Goal: Information Seeking & Learning: Learn about a topic

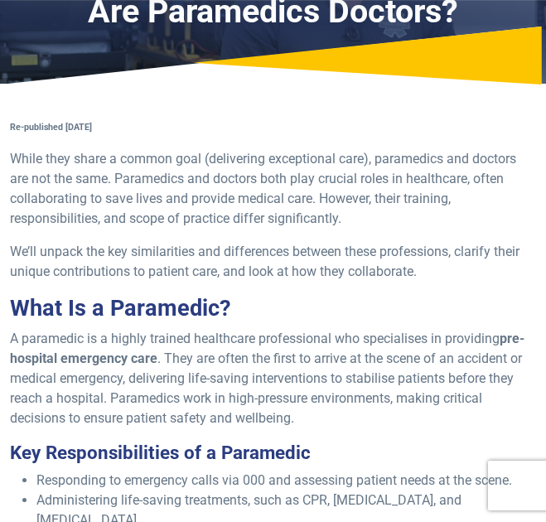
click at [193, 342] on p "A paramedic is a highly trained healthcare professional who specialises in prov…" at bounding box center [273, 378] width 526 height 99
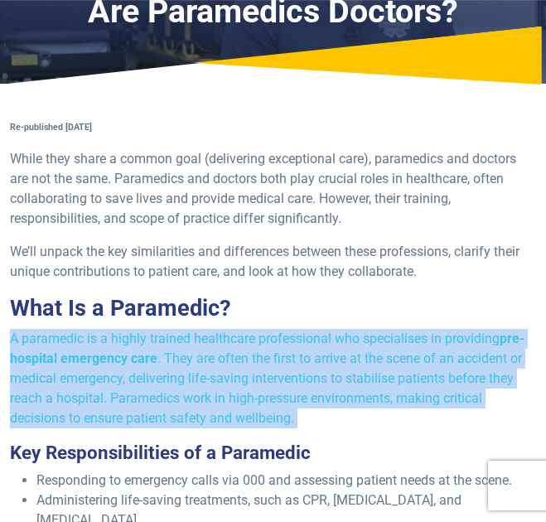
click at [193, 342] on p "A paramedic is a highly trained healthcare professional who specialises in prov…" at bounding box center [273, 378] width 526 height 99
click at [194, 384] on p "A paramedic is a highly trained healthcare professional who specialises in prov…" at bounding box center [273, 378] width 526 height 99
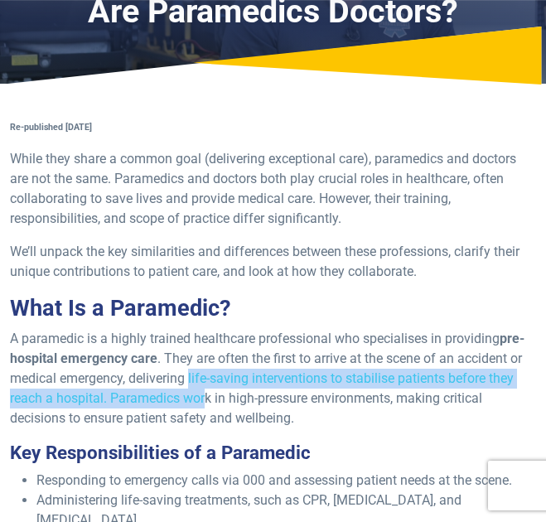
drag, startPoint x: 189, startPoint y: 383, endPoint x: 209, endPoint y: 407, distance: 31.2
click at [209, 407] on p "A paramedic is a highly trained healthcare professional who specialises in prov…" at bounding box center [273, 378] width 526 height 99
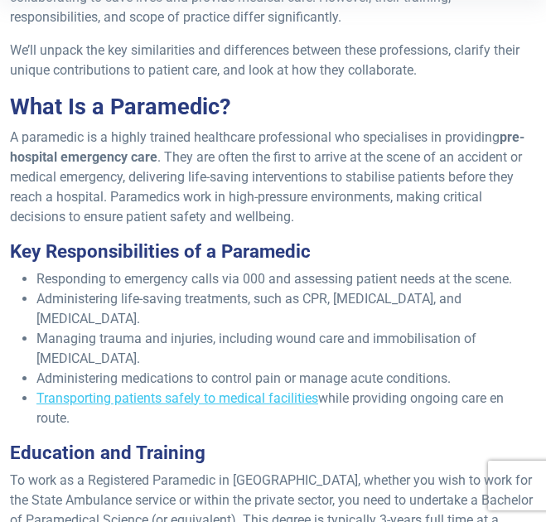
scroll to position [349, 0]
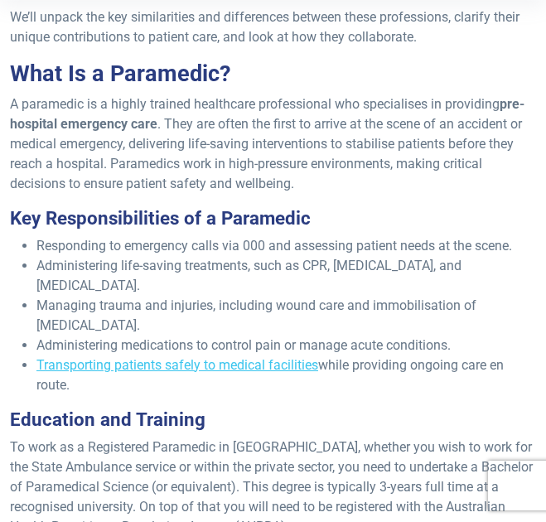
click at [259, 296] on li "Managing trauma and injuries, including wound care and immobilisation of [MEDIC…" at bounding box center [285, 316] width 499 height 40
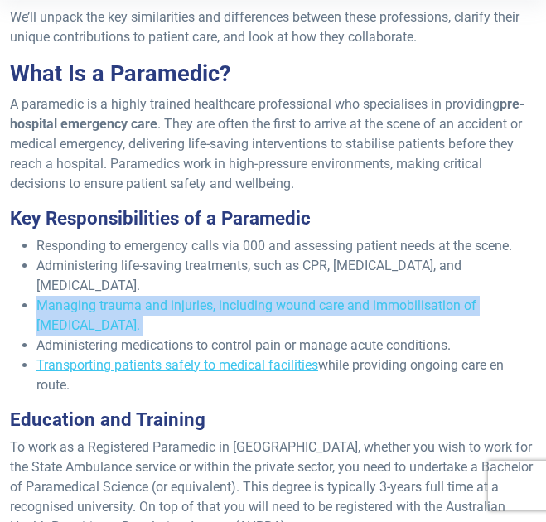
click at [259, 296] on li "Managing trauma and injuries, including wound care and immobilisation of [MEDIC…" at bounding box center [285, 316] width 499 height 40
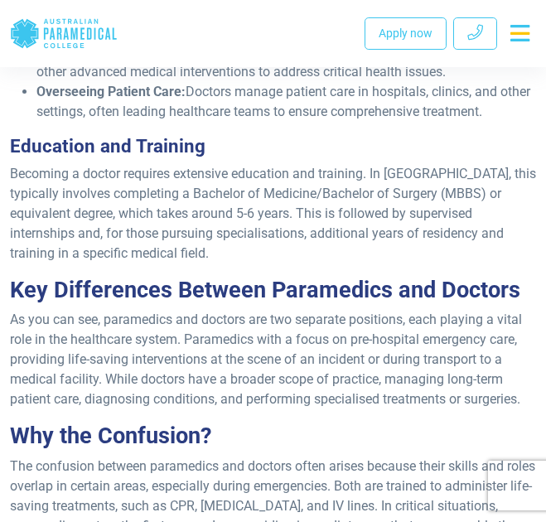
scroll to position [1184, 0]
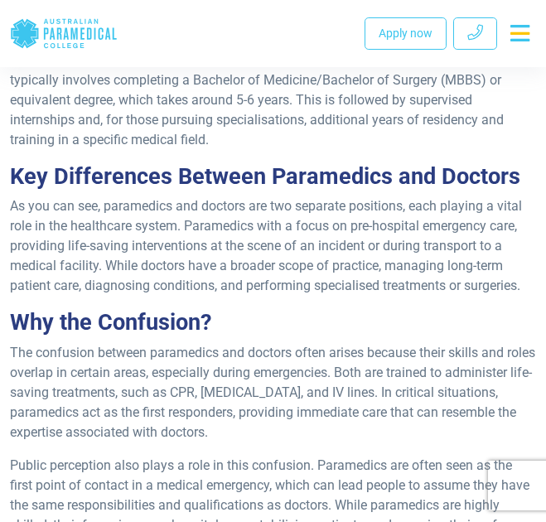
click at [204, 196] on p "As you can see, paramedics and doctors are two separate positions, each playing…" at bounding box center [273, 245] width 526 height 99
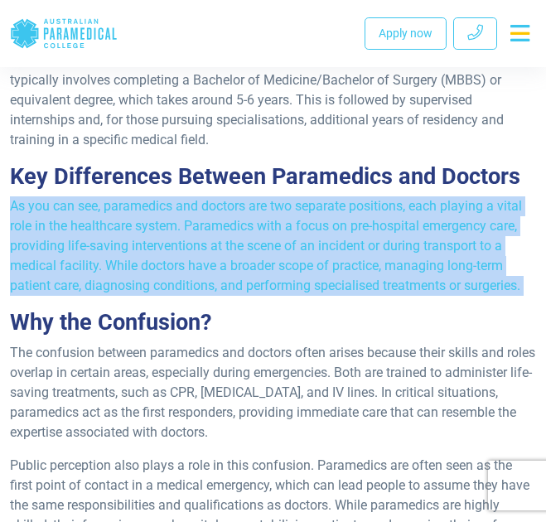
click at [204, 196] on p "As you can see, paramedics and doctors are two separate positions, each playing…" at bounding box center [273, 245] width 526 height 99
click at [211, 196] on p "As you can see, paramedics and doctors are two separate positions, each playing…" at bounding box center [273, 245] width 526 height 99
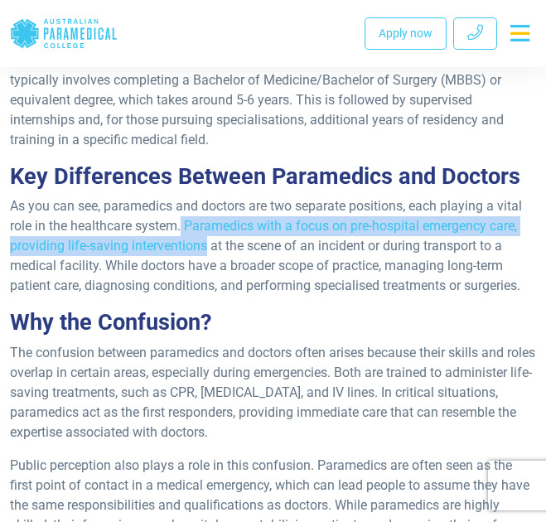
drag, startPoint x: 183, startPoint y: 189, endPoint x: 207, endPoint y: 214, distance: 34.6
click at [207, 214] on p "As you can see, paramedics and doctors are two separate positions, each playing…" at bounding box center [273, 245] width 526 height 99
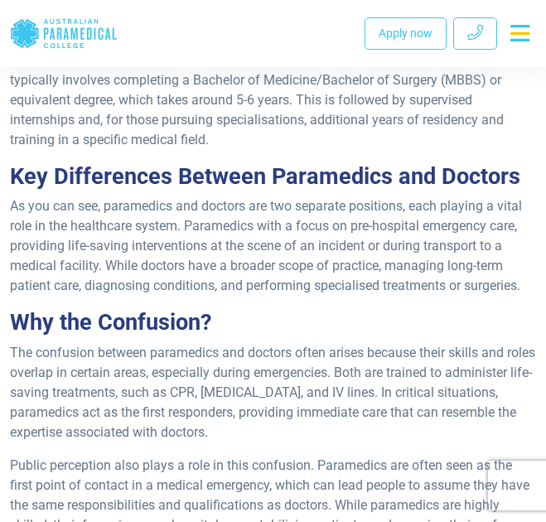
click at [220, 224] on p "As you can see, paramedics and doctors are two separate positions, each playing…" at bounding box center [273, 245] width 526 height 99
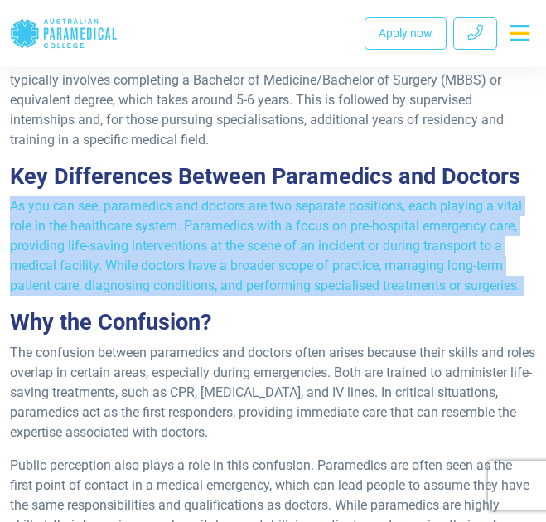
click at [220, 224] on p "As you can see, paramedics and doctors are two separate positions, each playing…" at bounding box center [273, 245] width 526 height 99
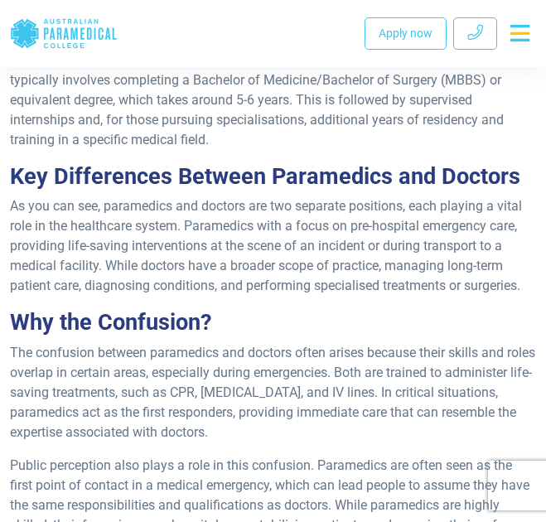
click at [244, 343] on p "The confusion between paramedics and doctors often arises because their skills …" at bounding box center [273, 392] width 526 height 99
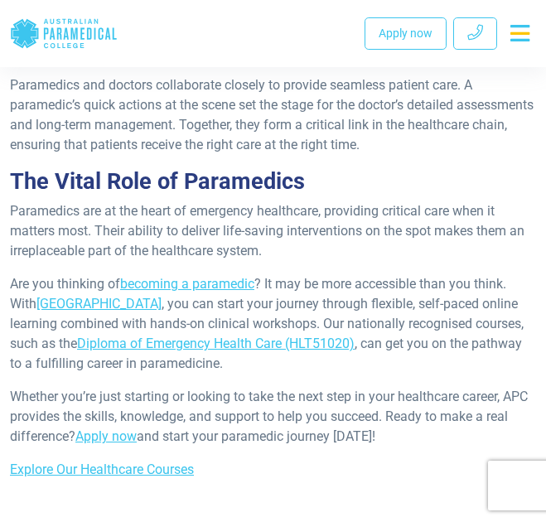
scroll to position [1676, 0]
